Goal: Task Accomplishment & Management: Manage account settings

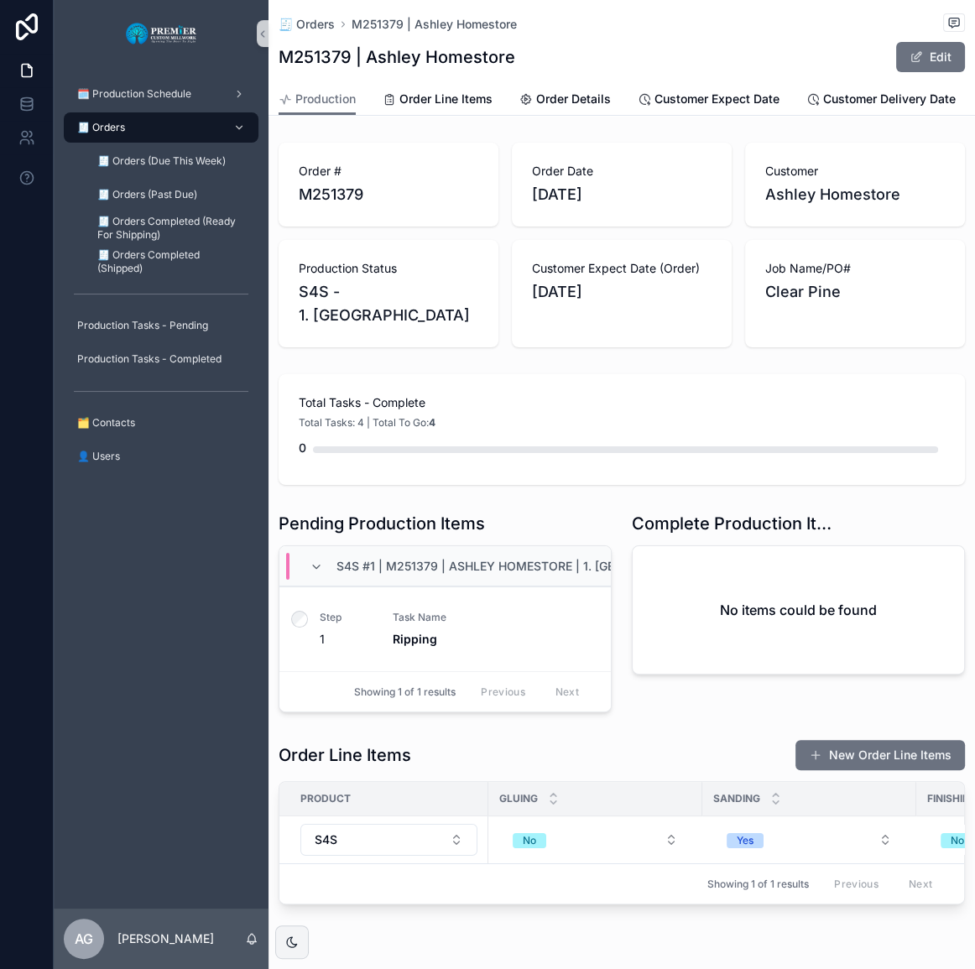
click at [168, 128] on div "🧾 Orders" at bounding box center [161, 127] width 175 height 27
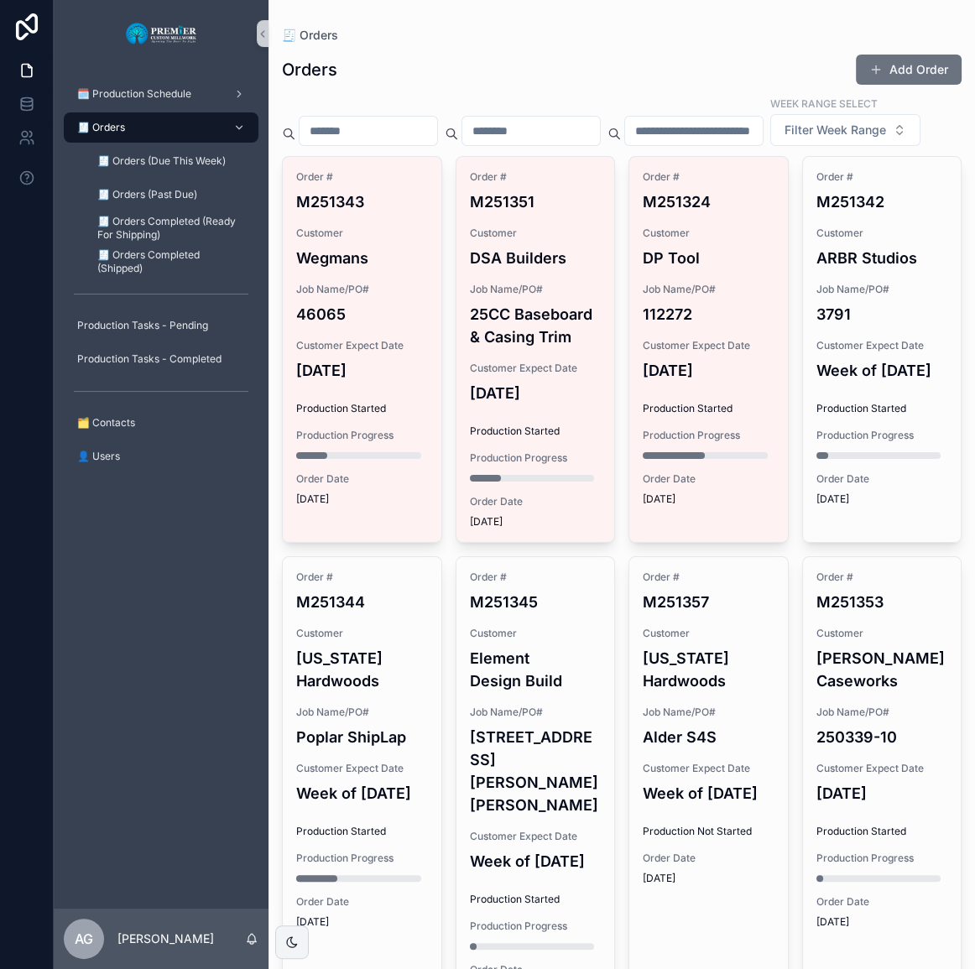
click at [908, 65] on button "Add Order" at bounding box center [909, 70] width 106 height 30
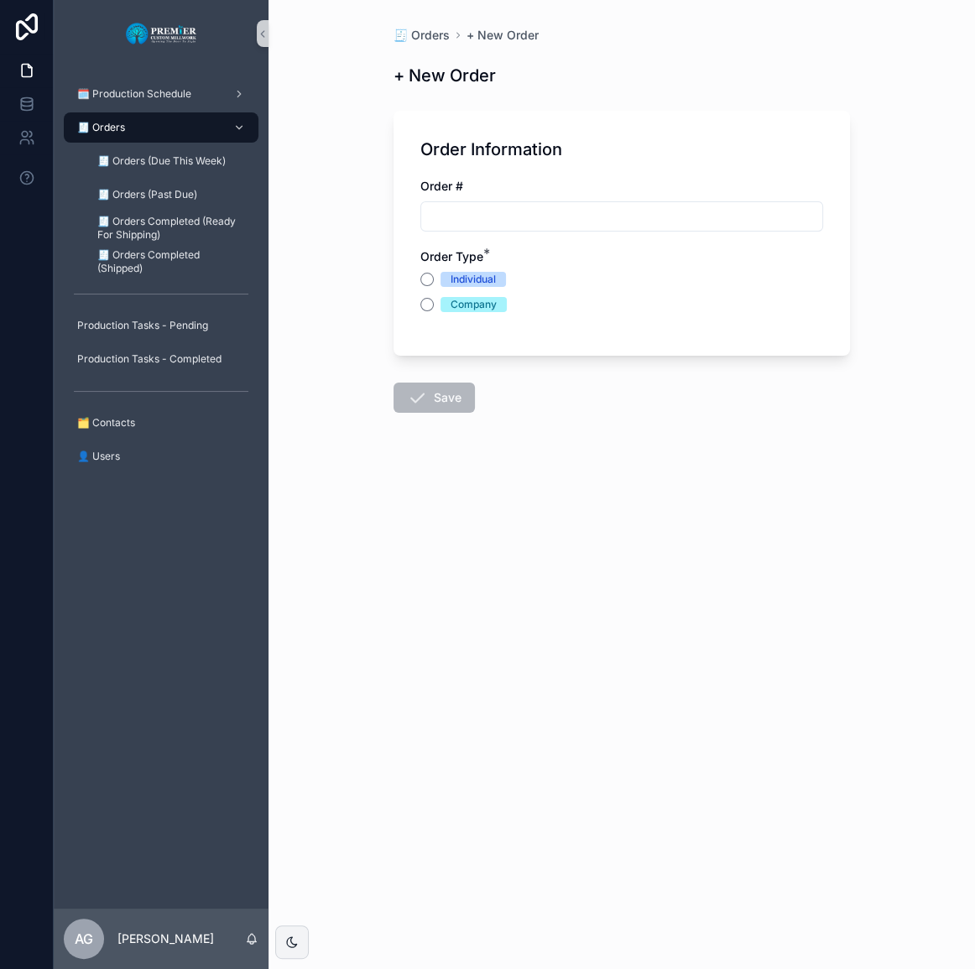
click at [191, 117] on div "🧾 Orders" at bounding box center [161, 127] width 175 height 27
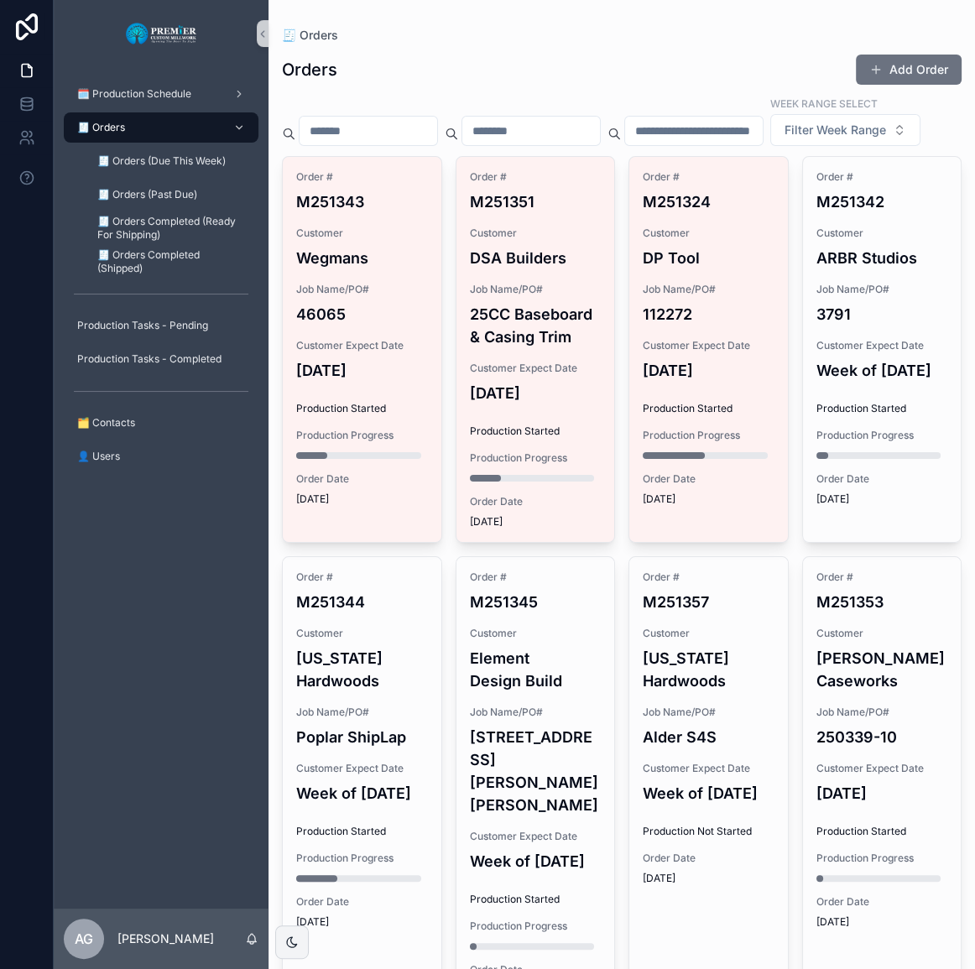
click at [700, 259] on div "Order # M251324 Customer DP Tool Job Name/PO# 112272 Customer Expect Date [DATE…" at bounding box center [708, 338] width 159 height 362
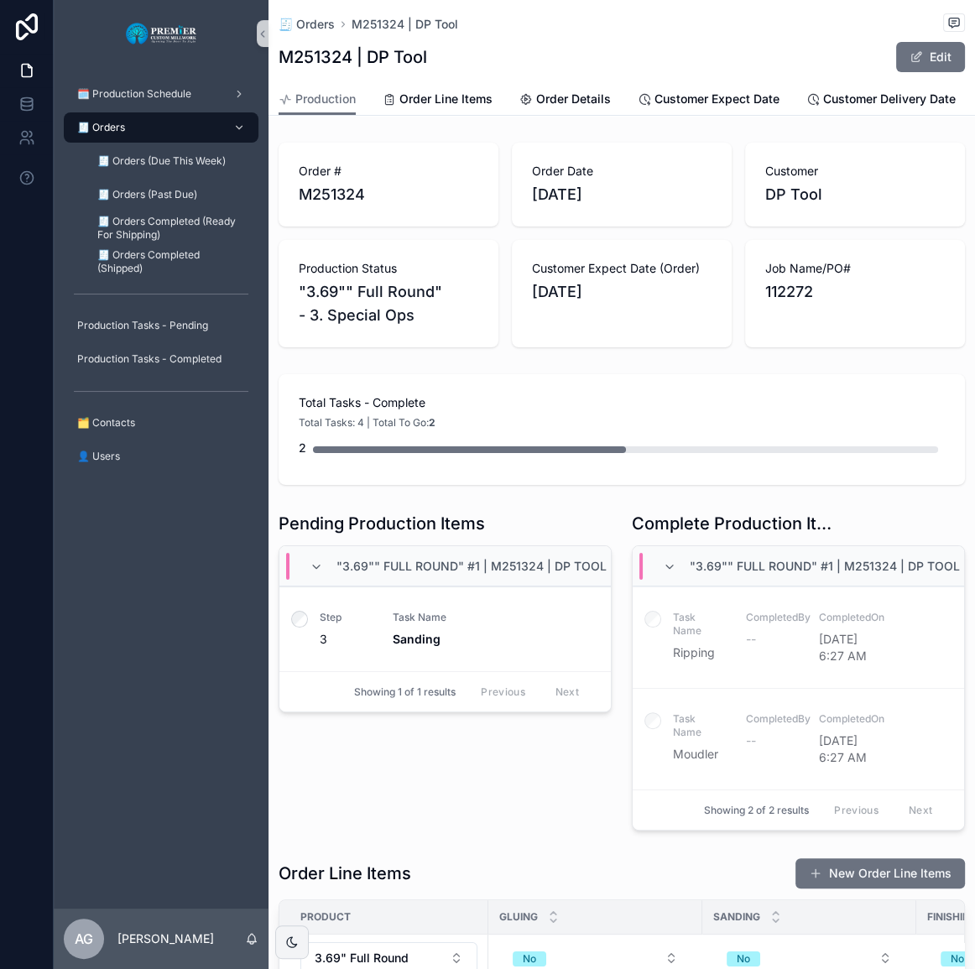
click at [302, 629] on label "scrollable content" at bounding box center [299, 621] width 17 height 21
click at [302, 618] on icon "scrollable content" at bounding box center [299, 619] width 17 height 17
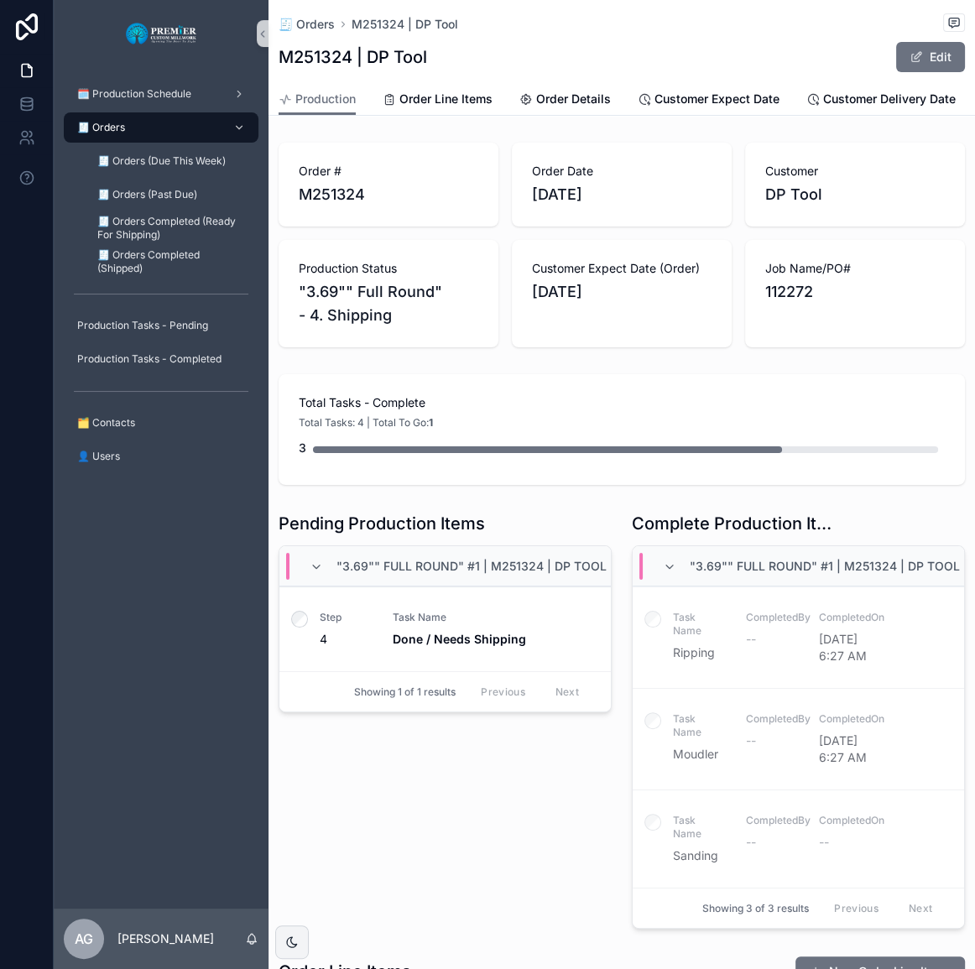
click at [974, 968] on html "🗓️ Production Schedule 🧾 Orders 🧾 Orders (Due This Week) 🧾 Orders (Past Due) 🧾 …" at bounding box center [487, 484] width 975 height 969
click at [297, 604] on div "scrollable content" at bounding box center [299, 629] width 40 height 84
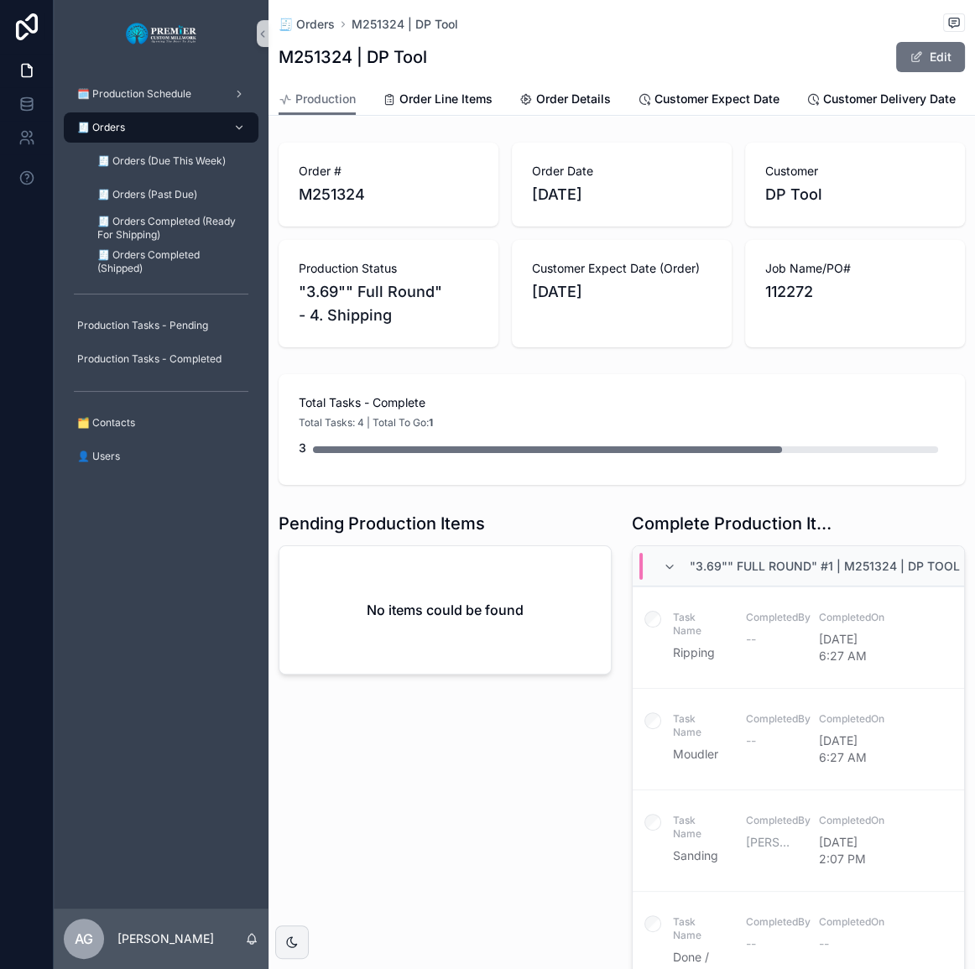
click at [170, 131] on div "🧾 Orders" at bounding box center [161, 127] width 175 height 27
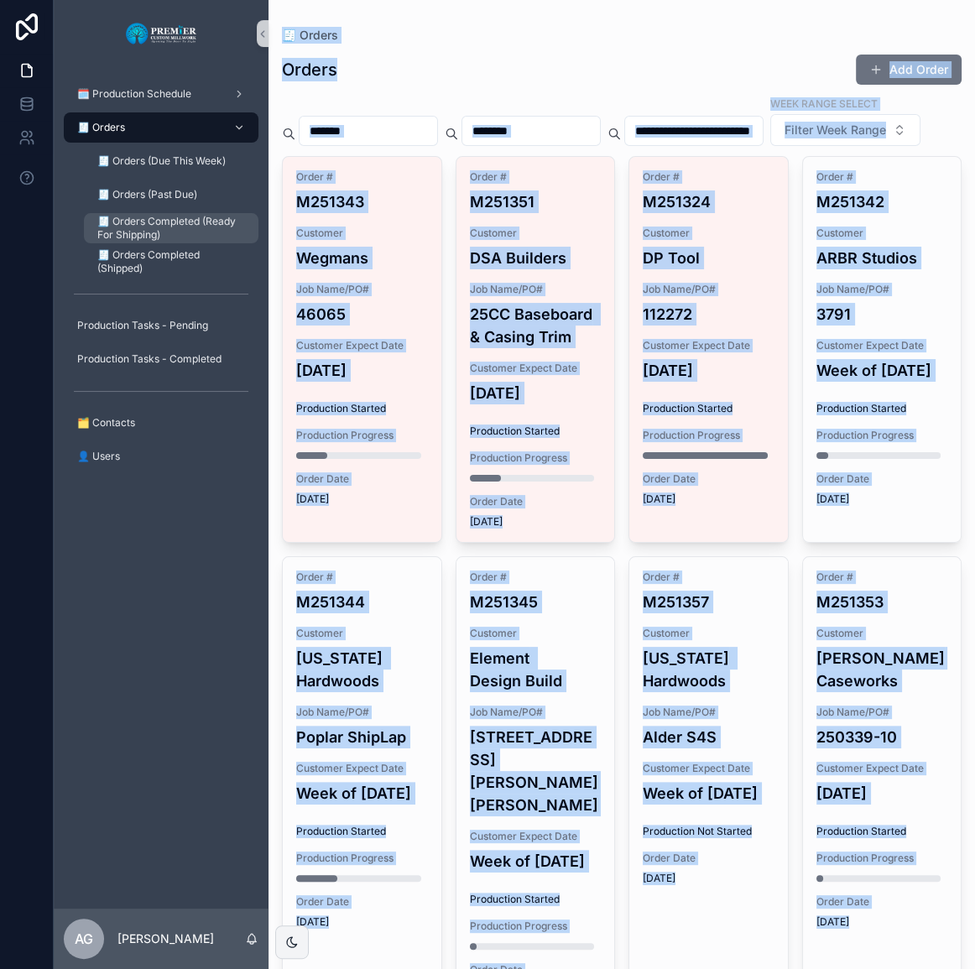
click at [193, 215] on span "🧾 Orders Completed (Ready For Shipping)" at bounding box center [169, 228] width 144 height 27
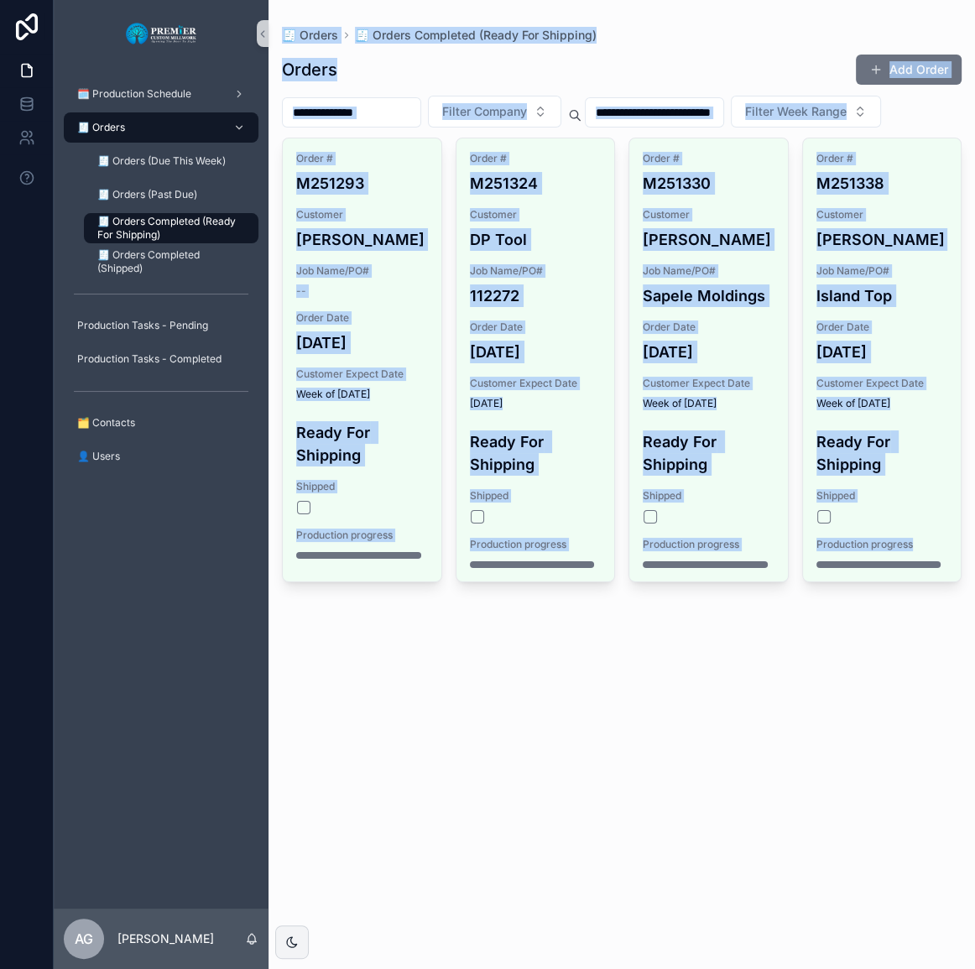
click at [746, 750] on div "🧾 Orders 🧾 Orders Completed (Ready For Shipping) Orders Add Order Filter Compan…" at bounding box center [622, 484] width 707 height 969
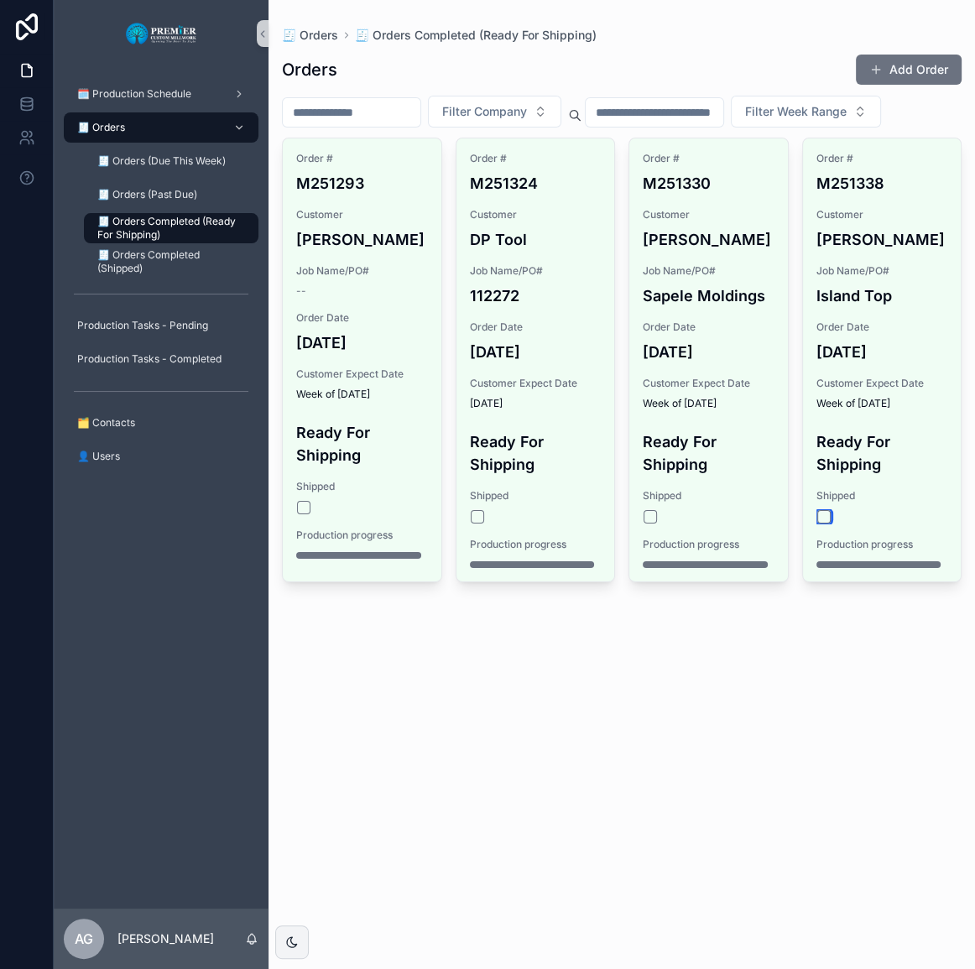
click at [821, 515] on button "scrollable content" at bounding box center [823, 516] width 13 height 13
click at [481, 516] on button "scrollable content" at bounding box center [477, 516] width 13 height 13
click at [821, 518] on button "scrollable content" at bounding box center [823, 516] width 13 height 13
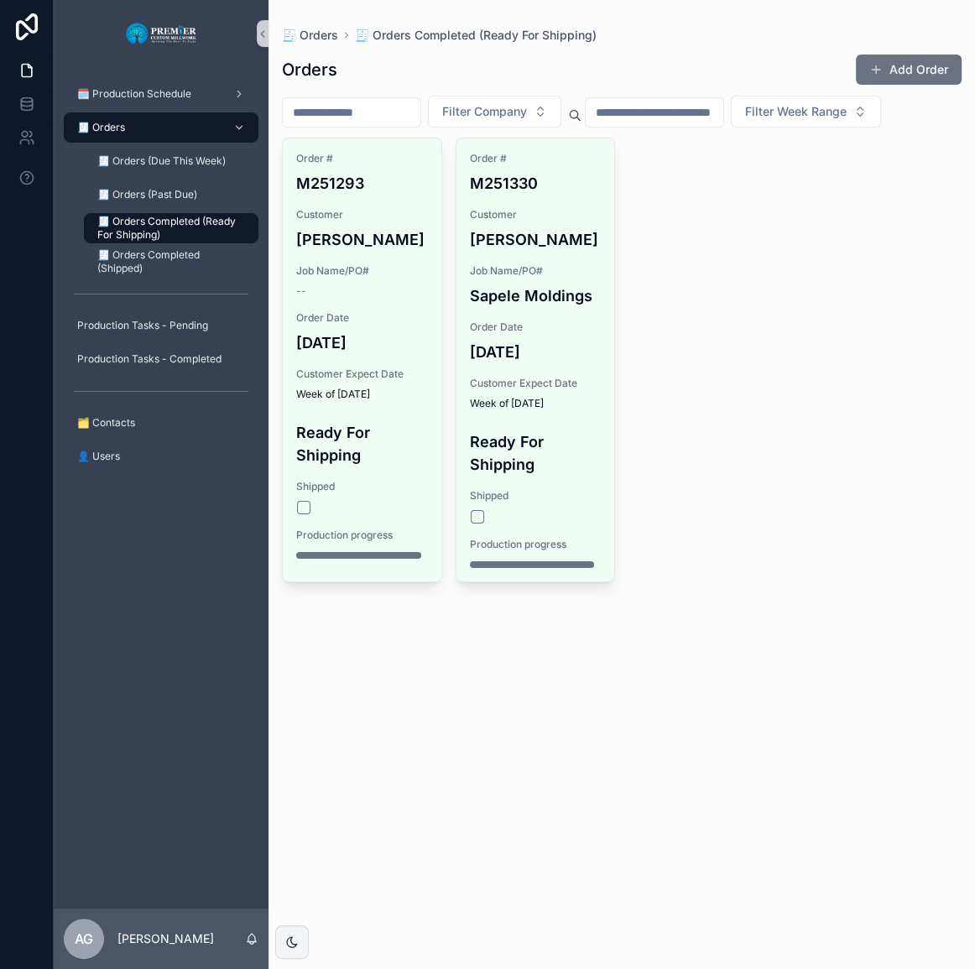
drag, startPoint x: 727, startPoint y: 507, endPoint x: 717, endPoint y: 496, distance: 14.8
click at [727, 506] on div "Order # M251293 Customer [PERSON_NAME] Job Name/PO# -- Order Date [DATE] Custom…" at bounding box center [622, 360] width 680 height 445
click at [150, 120] on div "🧾 Orders" at bounding box center [161, 127] width 175 height 27
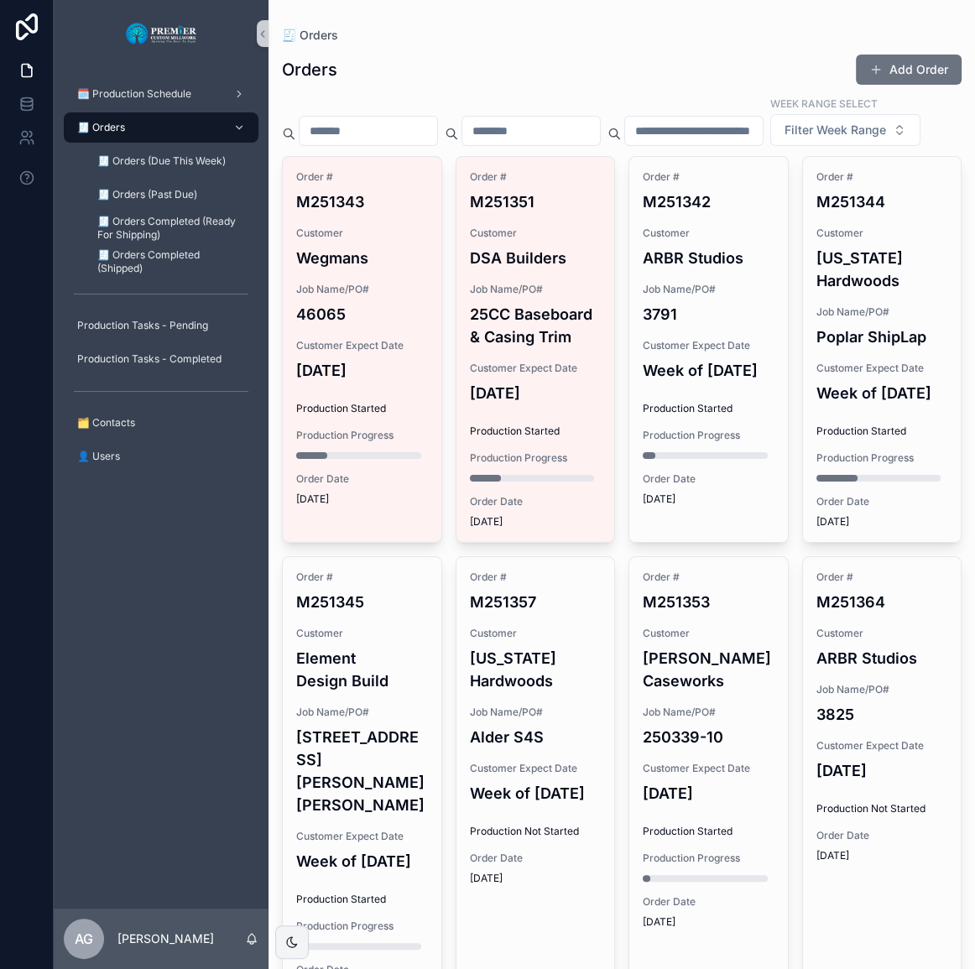
click at [513, 348] on h4 "25CC Baseboard & Casing Trim" at bounding box center [536, 325] width 132 height 45
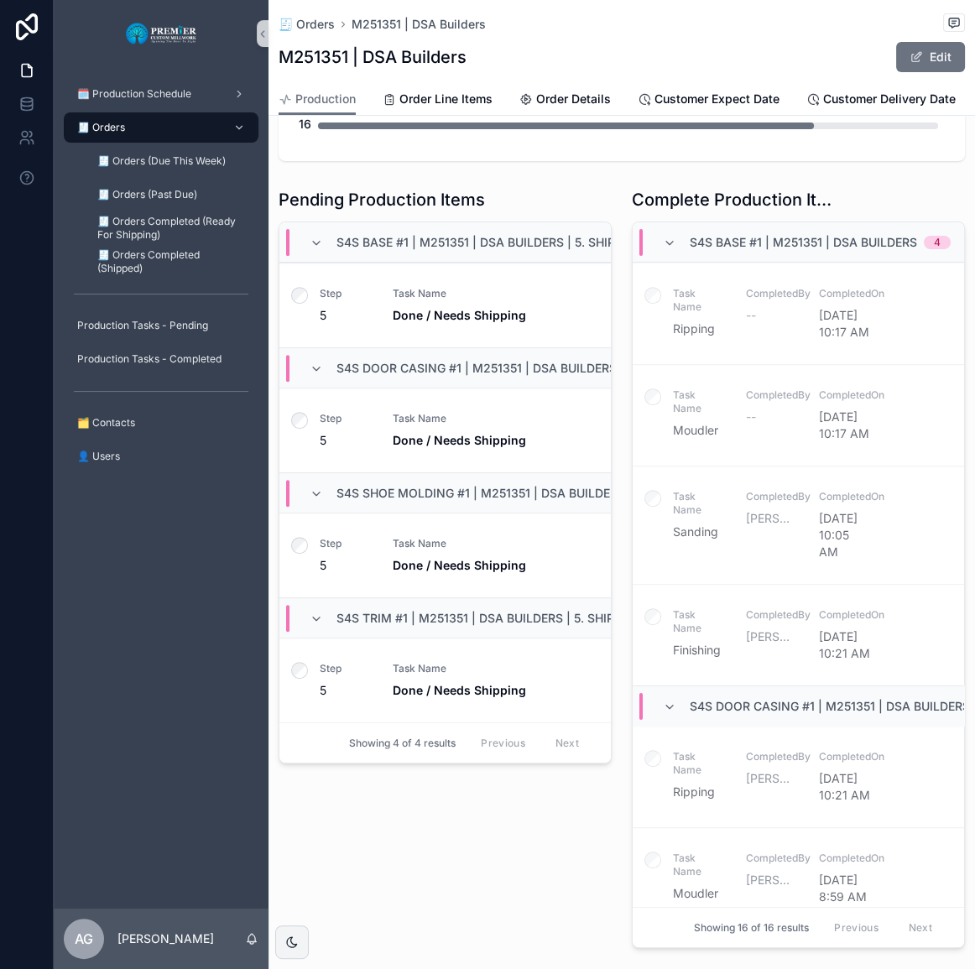
scroll to position [462, 0]
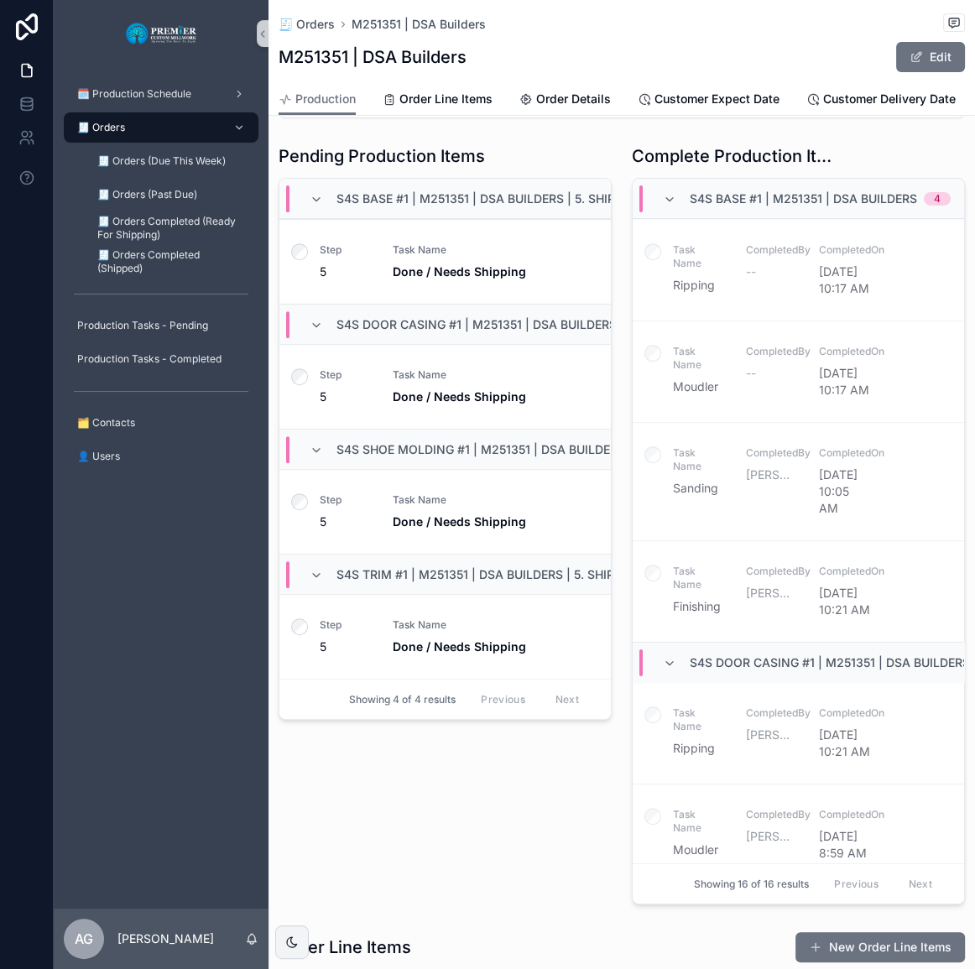
click at [307, 630] on label "scrollable content" at bounding box center [299, 628] width 17 height 21
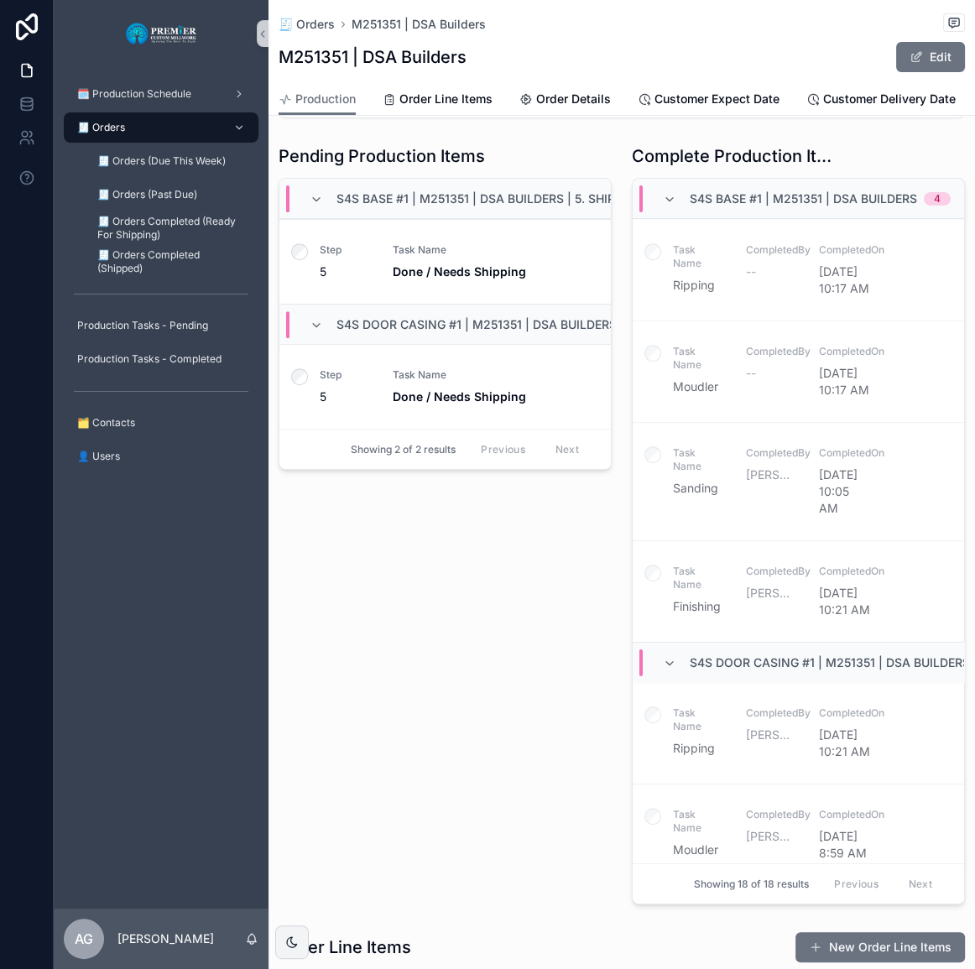
click at [300, 261] on label "scrollable content" at bounding box center [299, 253] width 17 height 21
click at [300, 256] on icon "scrollable content" at bounding box center [299, 251] width 17 height 17
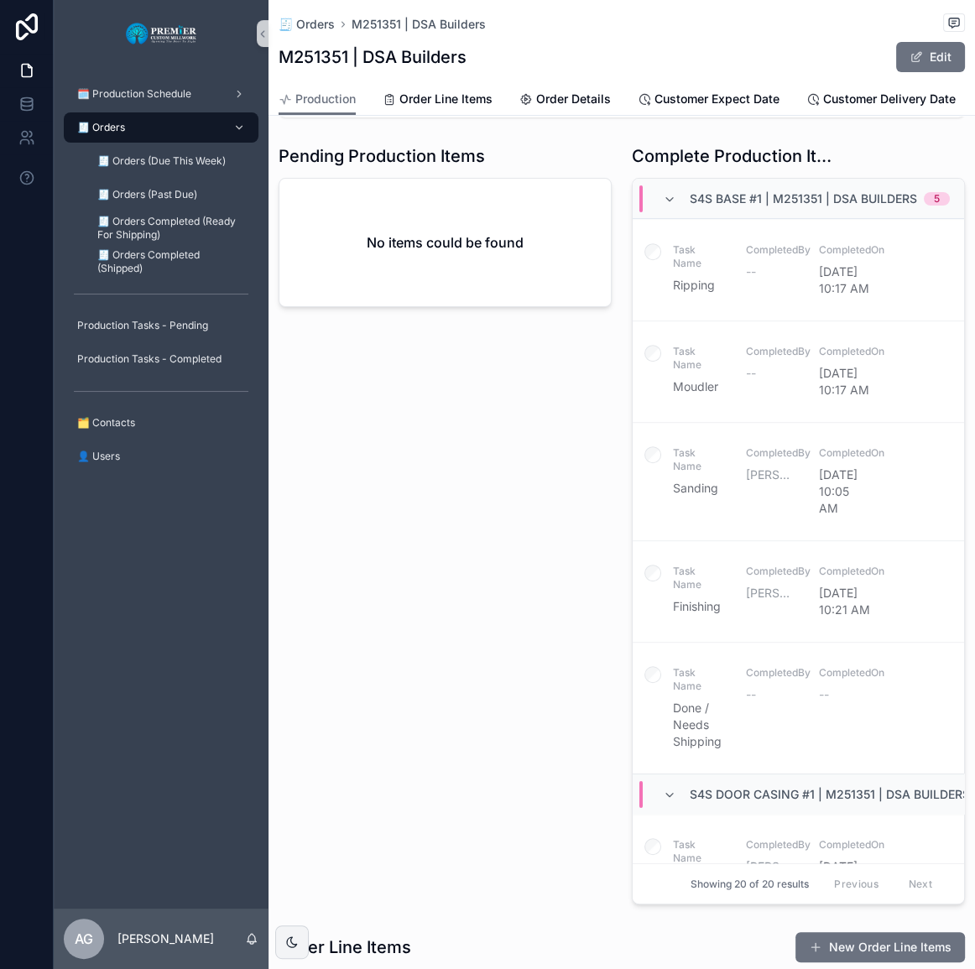
click at [159, 117] on div "🧾 Orders" at bounding box center [161, 127] width 175 height 27
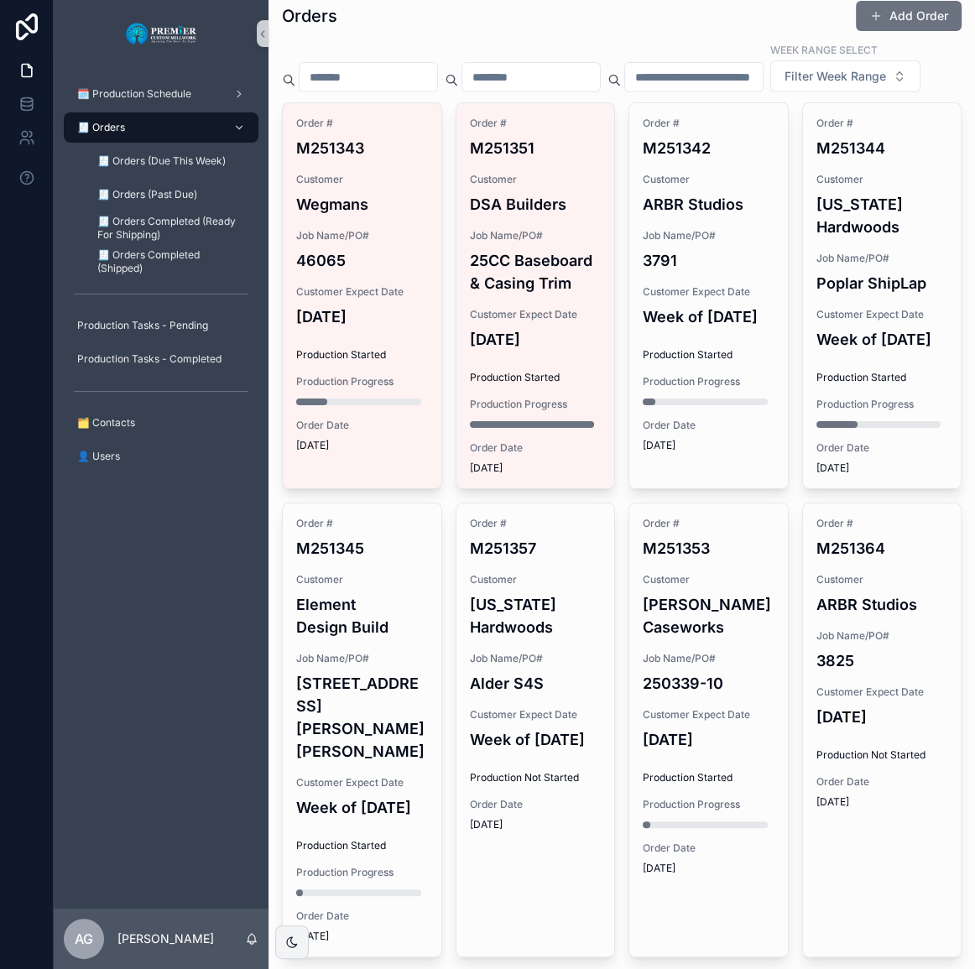
scroll to position [3, 0]
